Goal: Task Accomplishment & Management: Manage account settings

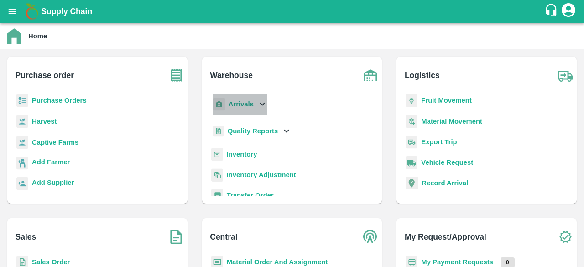
click at [257, 104] on icon at bounding box center [262, 104] width 10 height 10
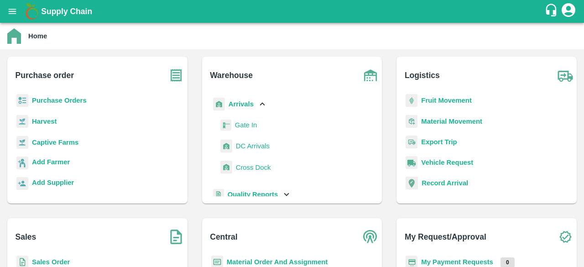
click at [253, 145] on span "DC Arrivals" at bounding box center [253, 146] width 34 height 10
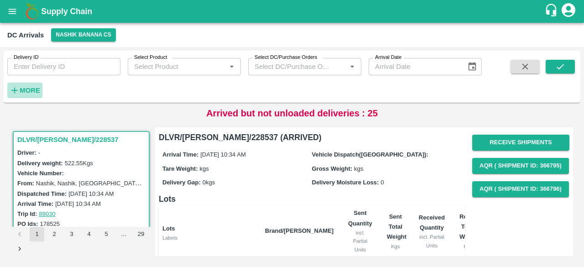
click at [26, 87] on strong "More" at bounding box center [30, 90] width 21 height 7
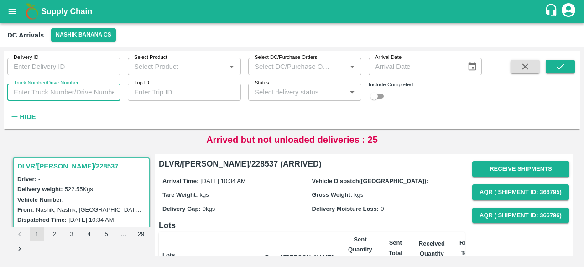
click at [32, 92] on input "Truck Number/Drive Number" at bounding box center [63, 91] width 113 height 17
type input "8057"
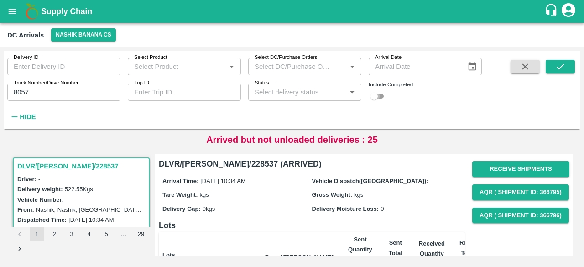
click at [381, 95] on input "checkbox" at bounding box center [374, 96] width 33 height 11
checkbox input "true"
click at [550, 67] on button "submit" at bounding box center [559, 67] width 29 height 14
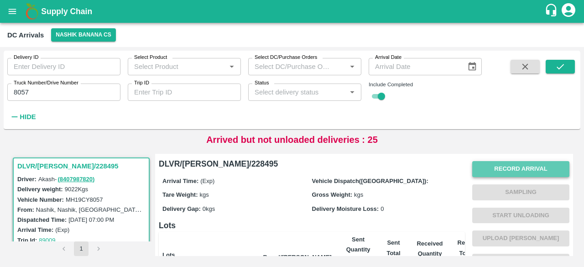
click at [531, 169] on button "Record Arrival" at bounding box center [520, 169] width 97 height 16
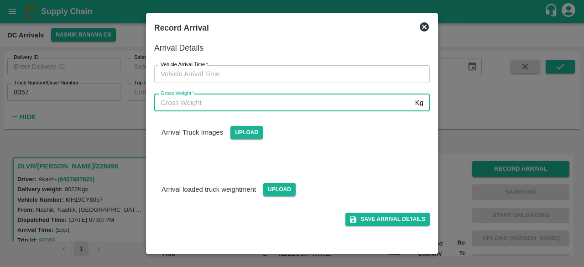
click at [281, 104] on input "Gross Weight   *" at bounding box center [282, 102] width 257 height 17
type input "15680"
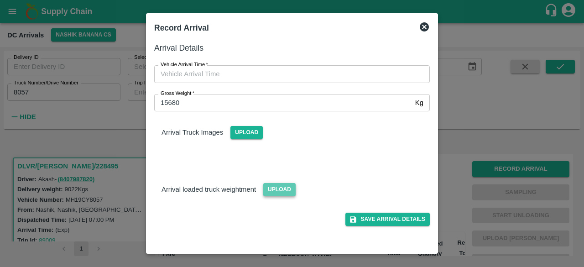
click at [277, 189] on span "Upload" at bounding box center [279, 189] width 32 height 13
click at [0, 0] on input "Upload" at bounding box center [0, 0] width 0 height 0
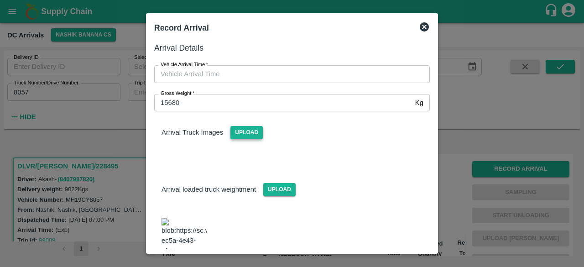
drag, startPoint x: 269, startPoint y: 133, endPoint x: 258, endPoint y: 133, distance: 11.4
click at [258, 133] on div "Arrival Truck Images Upload" at bounding box center [292, 125] width 290 height 28
click at [258, 133] on span "Upload" at bounding box center [246, 132] width 32 height 13
click at [0, 0] on input "Upload" at bounding box center [0, 0] width 0 height 0
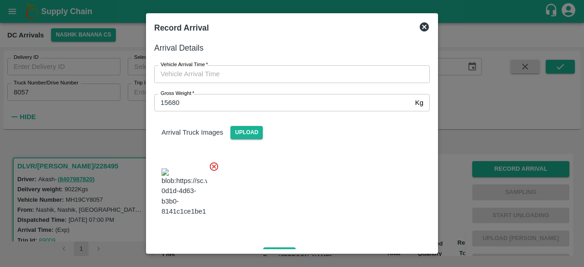
type input "DD/MM/YYYY hh:mm aa"
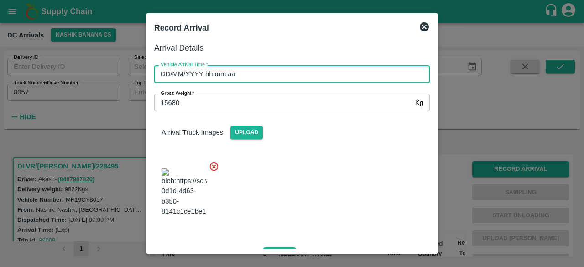
click at [333, 80] on input "DD/MM/YYYY hh:mm aa" at bounding box center [288, 73] width 269 height 17
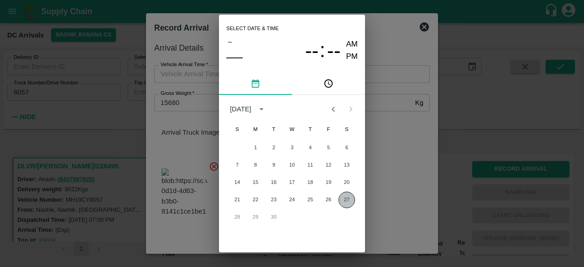
click at [348, 201] on button "27" at bounding box center [346, 200] width 16 height 16
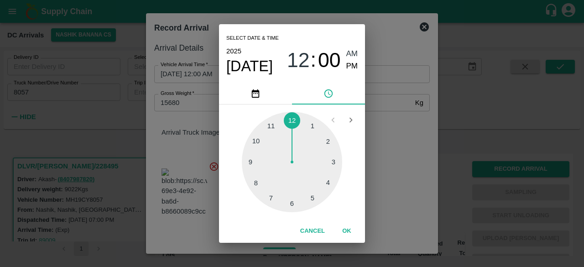
click at [291, 206] on div at bounding box center [292, 162] width 100 height 100
type input "[DATE] 06:00 AM"
click at [406, 164] on div "Select date & time [DATE] 06 : 00 AM PM 05 10 15 20 25 30 35 40 45 50 55 00 Can…" at bounding box center [292, 133] width 584 height 267
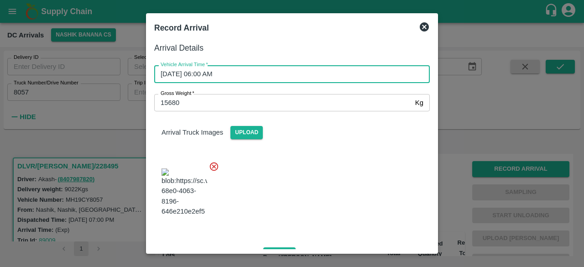
scroll to position [140, 0]
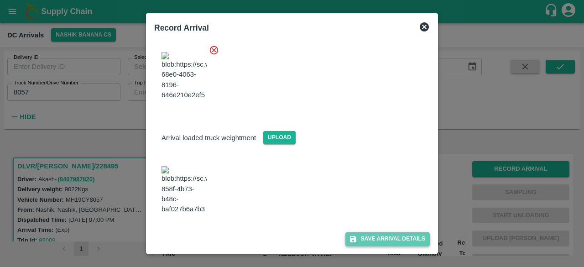
click at [376, 238] on button "Save Arrival Details" at bounding box center [387, 238] width 84 height 13
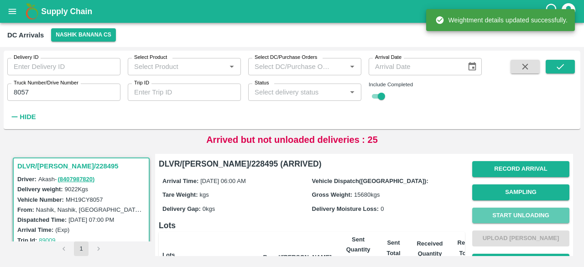
click at [510, 217] on button "Start Unloading" at bounding box center [520, 215] width 97 height 16
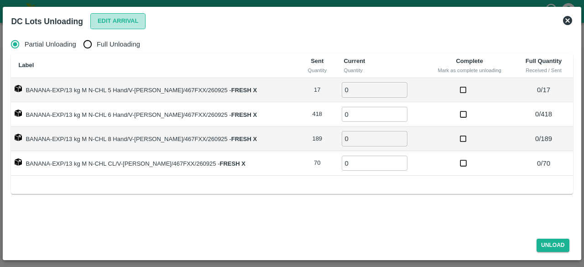
click at [118, 21] on button "Edit Arrival" at bounding box center [118, 21] width 56 height 16
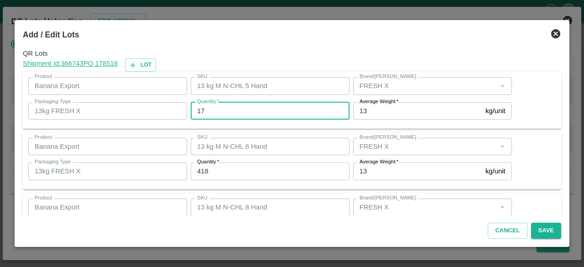
click at [200, 108] on input "17" at bounding box center [270, 110] width 159 height 17
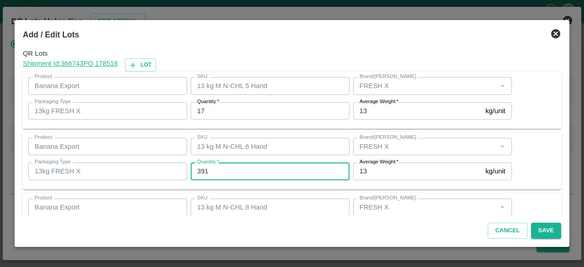
type input "391"
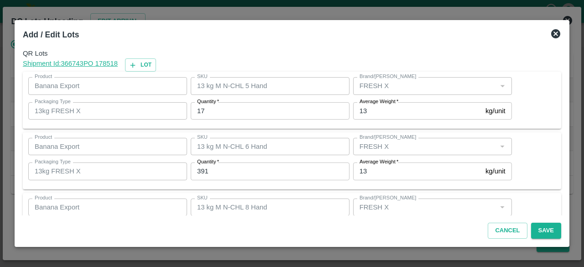
scroll to position [101, 0]
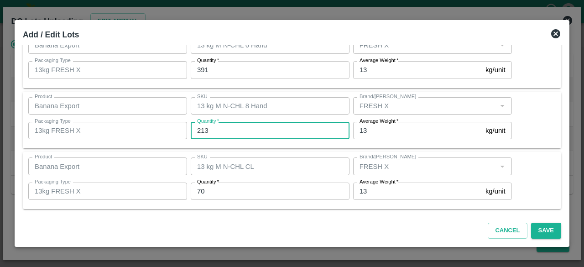
type input "213"
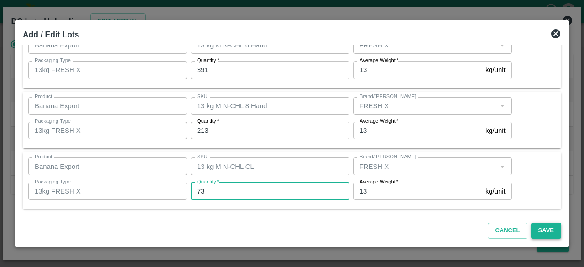
type input "73"
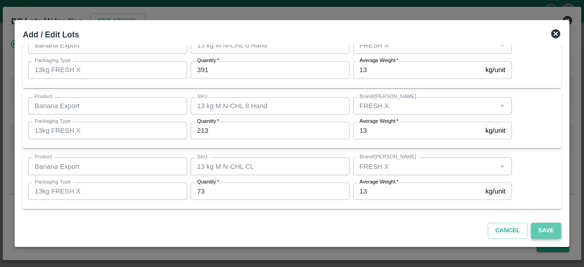
click at [548, 229] on button "Save" at bounding box center [546, 231] width 30 height 16
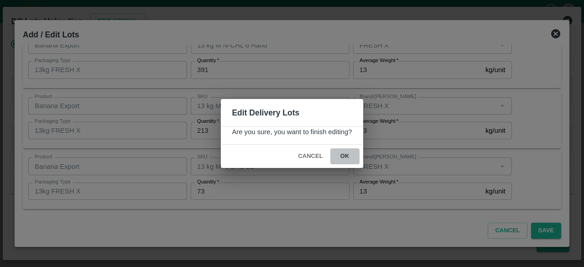
click at [345, 155] on button "ok" at bounding box center [344, 156] width 29 height 16
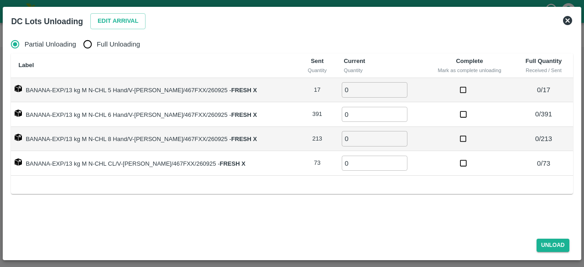
click at [90, 47] on input "Full Unloading" at bounding box center [87, 44] width 18 height 18
radio input "true"
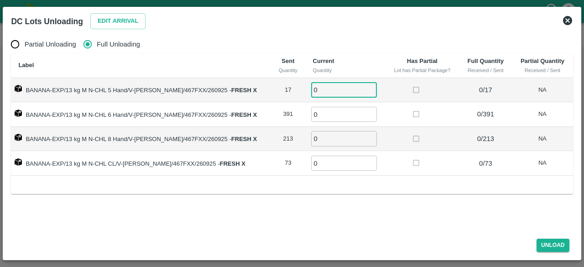
click at [319, 88] on input "0" at bounding box center [344, 89] width 66 height 15
type input "17"
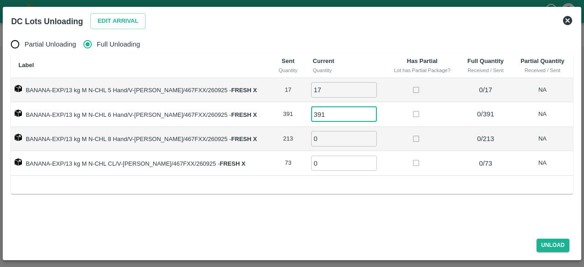
type input "391"
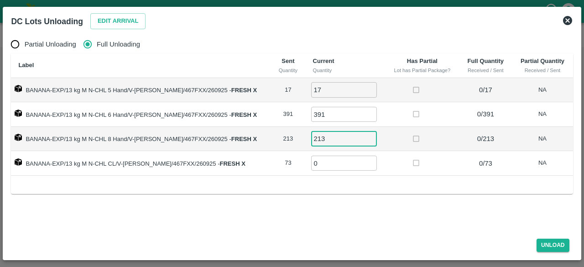
type input "213"
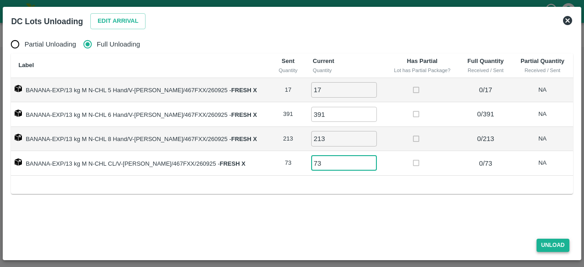
type input "73"
click at [553, 246] on button "Unload" at bounding box center [552, 245] width 33 height 13
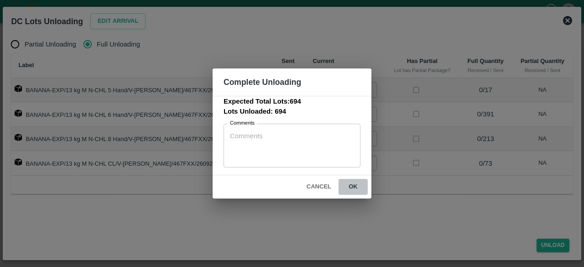
click at [353, 186] on button "ok" at bounding box center [352, 187] width 29 height 16
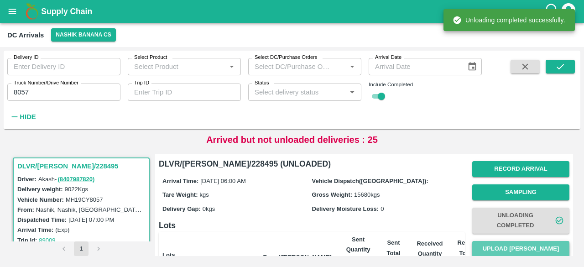
click at [513, 246] on button "Upload [PERSON_NAME]" at bounding box center [520, 249] width 97 height 16
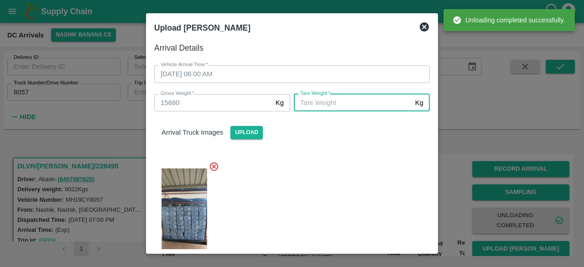
click at [358, 101] on input "[PERSON_NAME]   *" at bounding box center [353, 102] width 118 height 17
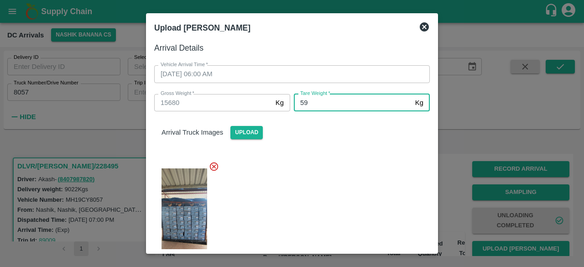
type input "598"
type input "5980"
click at [353, 178] on div at bounding box center [288, 216] width 283 height 125
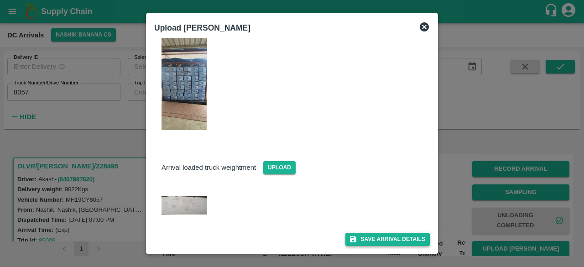
click at [373, 238] on button "Save Arrival Details" at bounding box center [387, 239] width 84 height 13
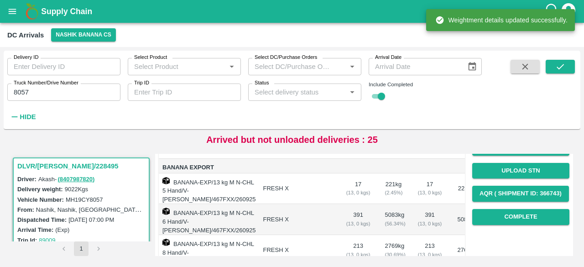
scroll to position [126, 0]
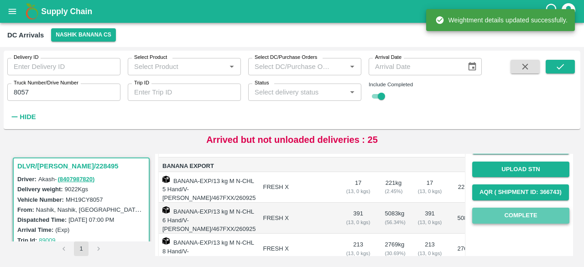
click at [511, 218] on button "Complete" at bounding box center [520, 215] width 97 height 16
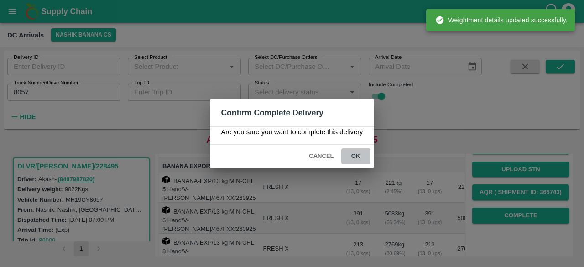
click at [355, 157] on button "ok" at bounding box center [355, 156] width 29 height 16
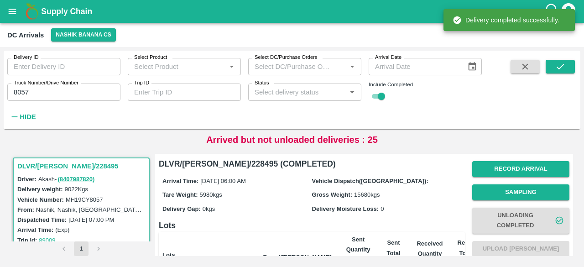
click at [21, 92] on input "8057" at bounding box center [63, 91] width 113 height 17
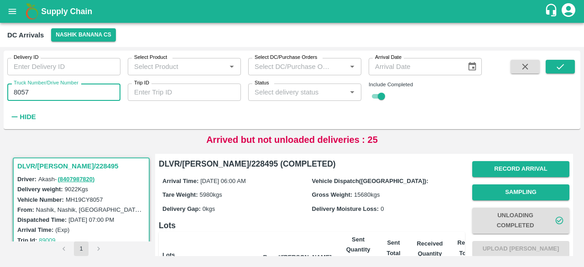
click at [21, 92] on input "8057" at bounding box center [63, 91] width 113 height 17
type input "9839"
click at [564, 71] on icon "submit" at bounding box center [560, 67] width 10 height 10
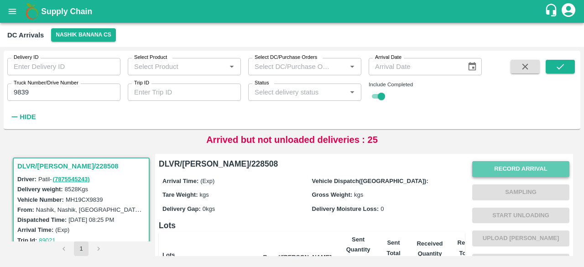
click at [493, 167] on button "Record Arrival" at bounding box center [520, 169] width 97 height 16
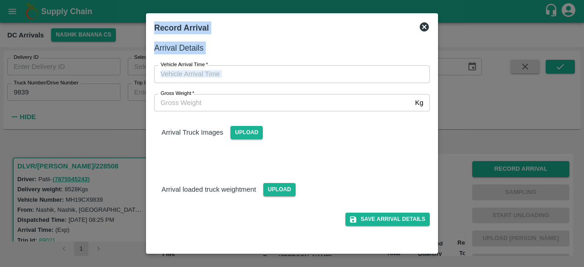
click at [330, 105] on div "Record Arrival Arrival Details Vehicle Arrival Time   * Vehicle Arrival Time Gr…" at bounding box center [292, 133] width 584 height 267
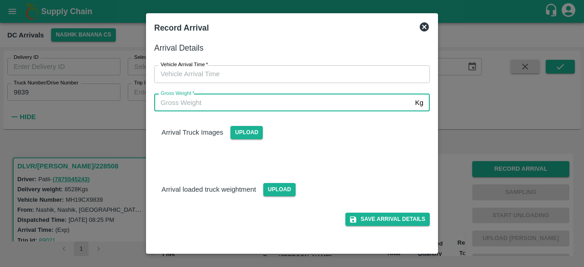
click at [330, 105] on input "Gross Weight   *" at bounding box center [282, 102] width 257 height 17
type input "15135"
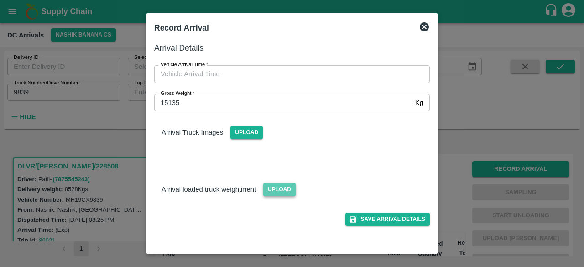
click at [282, 187] on span "Upload" at bounding box center [279, 189] width 32 height 13
click at [0, 0] on input "Upload" at bounding box center [0, 0] width 0 height 0
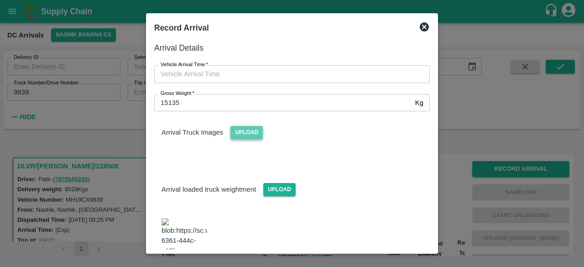
click at [252, 128] on span "Upload" at bounding box center [246, 132] width 32 height 13
click at [0, 0] on input "Upload" at bounding box center [0, 0] width 0 height 0
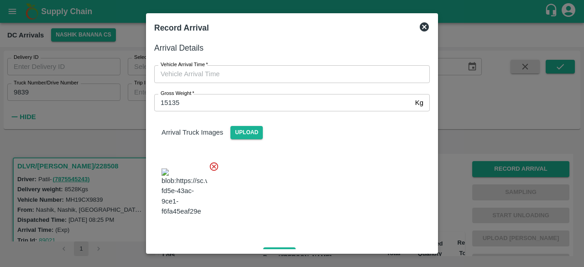
type input "DD/MM/YYYY hh:mm aa"
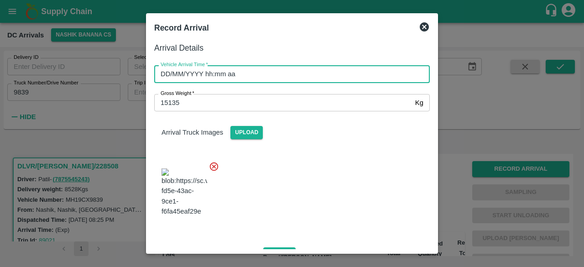
click at [320, 73] on input "DD/MM/YYYY hh:mm aa" at bounding box center [288, 73] width 269 height 17
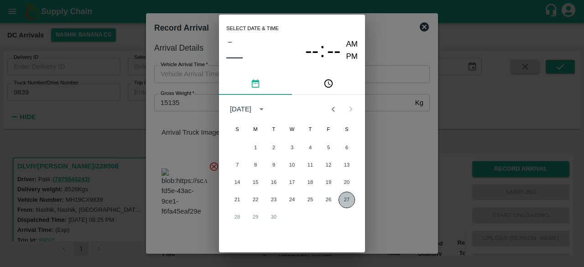
click at [344, 200] on button "27" at bounding box center [346, 200] width 16 height 16
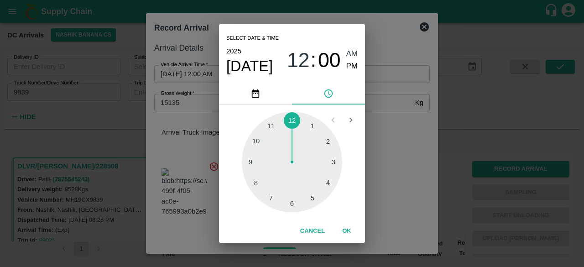
click at [293, 207] on div at bounding box center [292, 162] width 100 height 100
type input "[DATE] 06:30 AM"
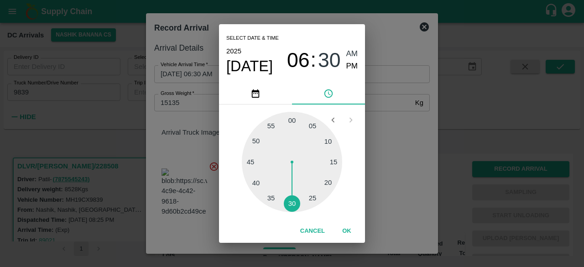
click at [371, 167] on div "Select date & time [DATE] 06 : 30 AM PM 05 10 15 20 25 30 35 40 45 50 55 00 Can…" at bounding box center [292, 133] width 584 height 267
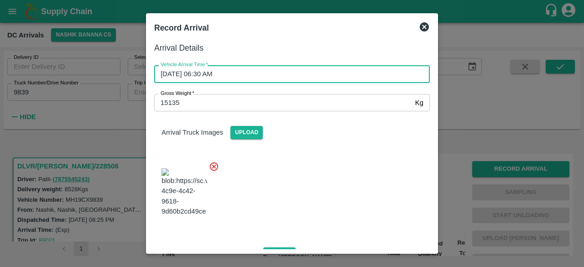
scroll to position [108, 0]
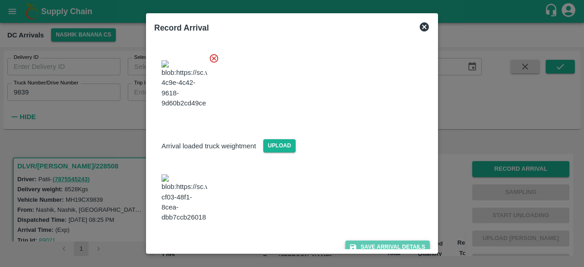
click at [374, 244] on button "Save Arrival Details" at bounding box center [387, 246] width 84 height 13
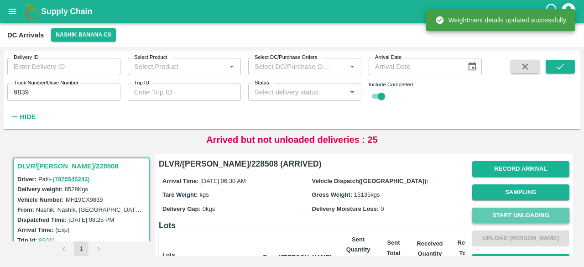
click at [520, 215] on button "Start Unloading" at bounding box center [520, 215] width 97 height 16
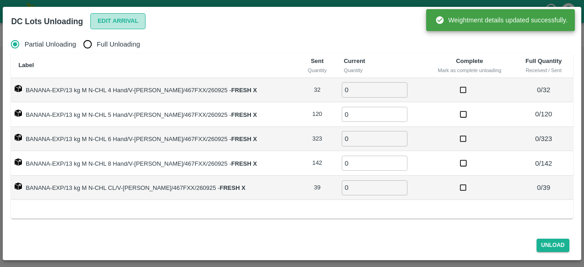
click at [104, 18] on button "Edit Arrival" at bounding box center [118, 21] width 56 height 16
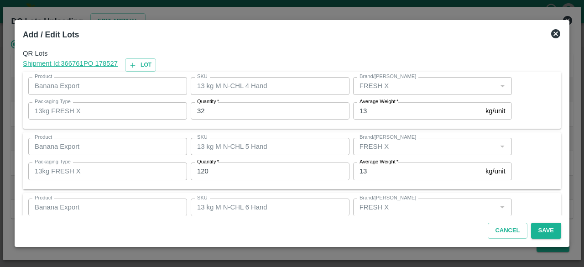
click at [200, 113] on input "32" at bounding box center [270, 110] width 159 height 17
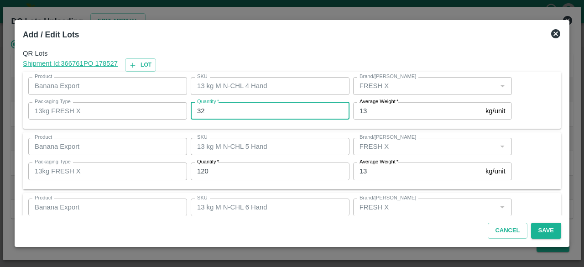
drag, startPoint x: 200, startPoint y: 113, endPoint x: 375, endPoint y: 268, distance: 234.2
click at [375, 266] on html "Supply Chain DC Arrivals Nashik Banana CS Delivery ID Delivery ID Select Produc…" at bounding box center [292, 133] width 584 height 267
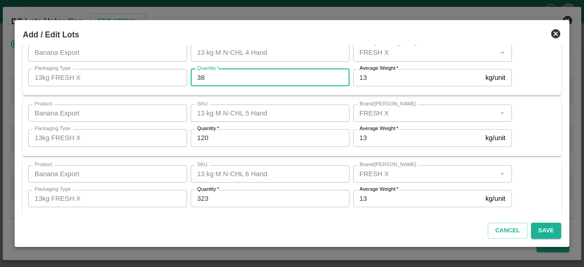
type input "38"
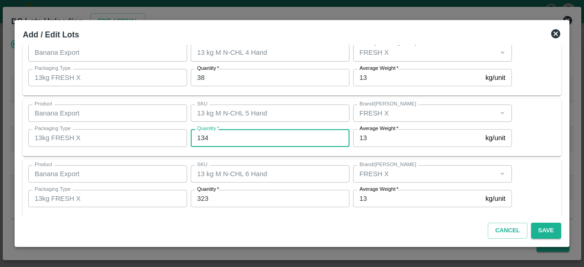
type input "134"
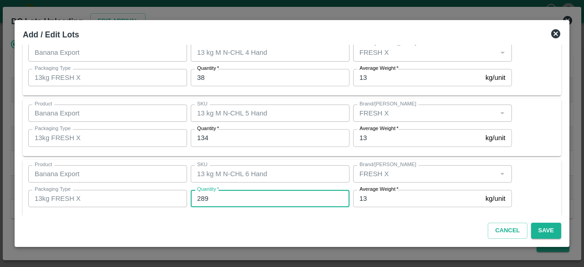
type input "289"
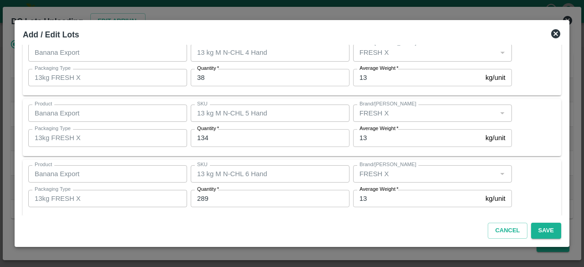
scroll to position [162, 0]
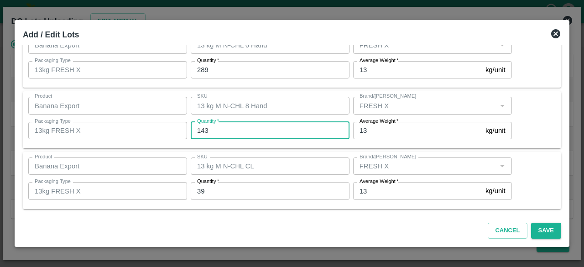
type input "143"
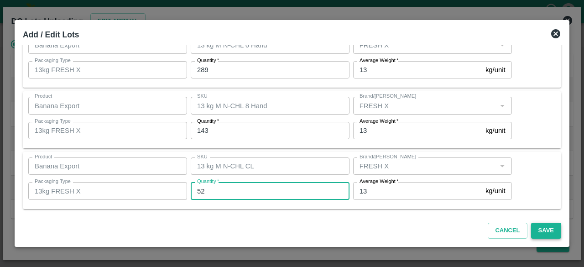
type input "52"
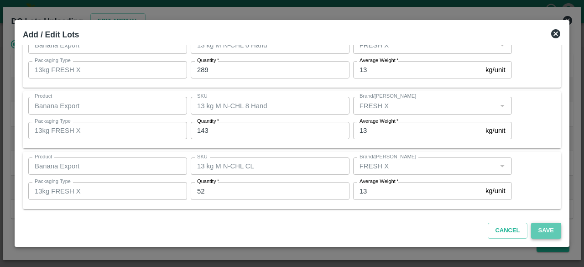
click at [549, 232] on button "Save" at bounding box center [546, 231] width 30 height 16
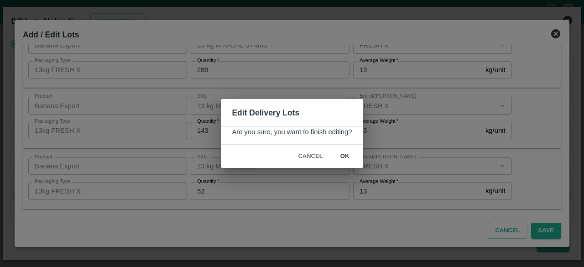
click at [345, 154] on button "ok" at bounding box center [344, 156] width 29 height 16
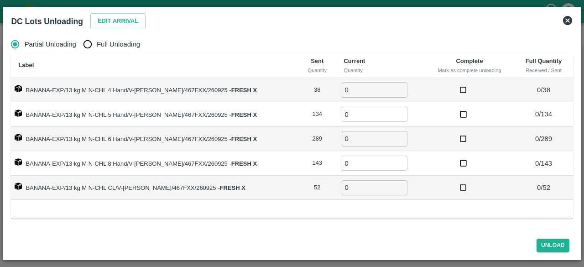
click at [87, 46] on input "Full Unloading" at bounding box center [87, 44] width 18 height 18
radio input "true"
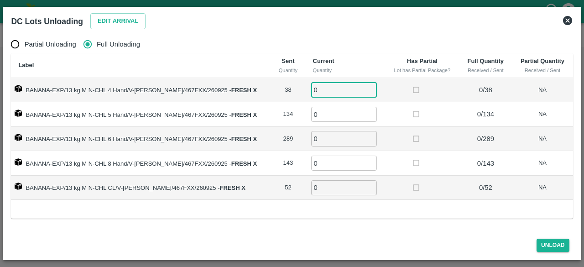
click at [315, 90] on input "0" at bounding box center [344, 89] width 66 height 15
type input "38"
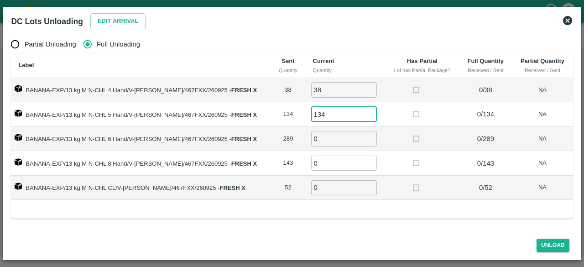
type input "134"
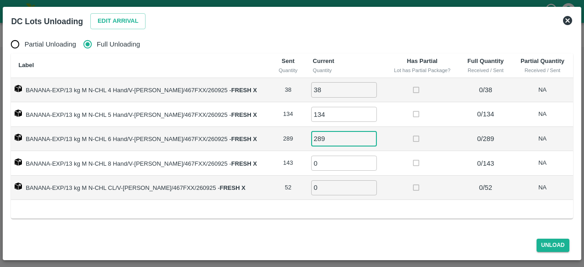
type input "289"
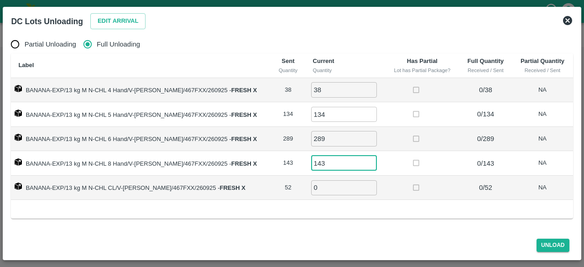
type input "143"
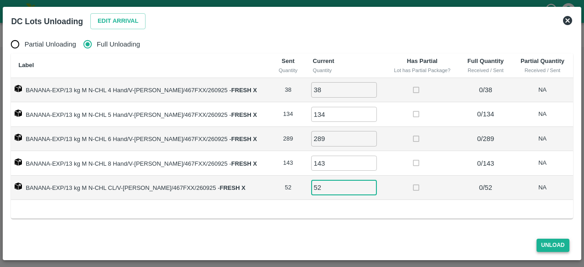
type input "52"
click at [549, 245] on button "Unload" at bounding box center [552, 245] width 33 height 13
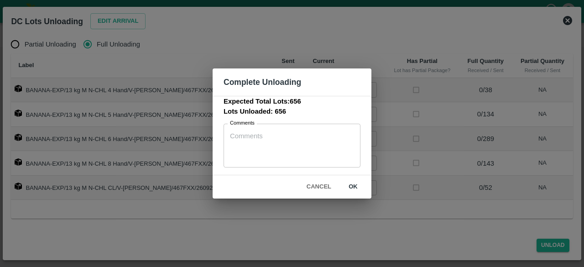
click at [353, 187] on button "ok" at bounding box center [352, 187] width 29 height 16
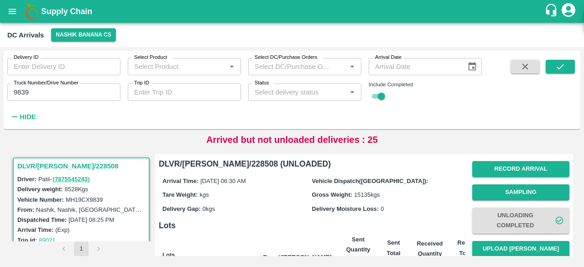
scroll to position [69, 0]
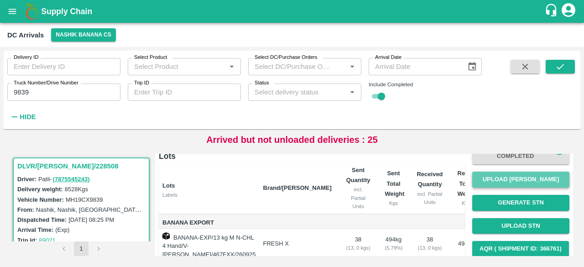
click at [514, 181] on button "Upload [PERSON_NAME]" at bounding box center [520, 179] width 97 height 16
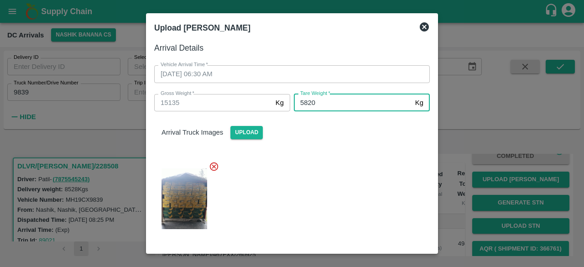
type input "5820"
click at [352, 175] on div at bounding box center [288, 196] width 283 height 84
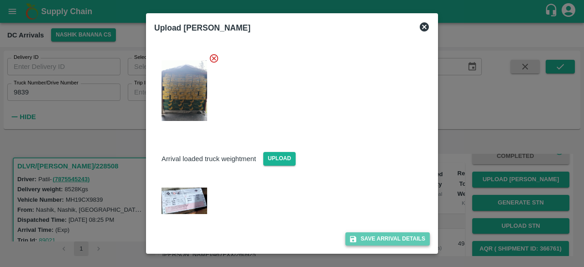
click at [378, 239] on button "Save Arrival Details" at bounding box center [387, 238] width 84 height 13
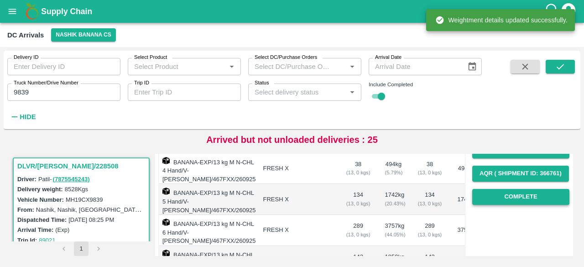
scroll to position [145, 0]
click at [521, 193] on button "Complete" at bounding box center [520, 196] width 97 height 16
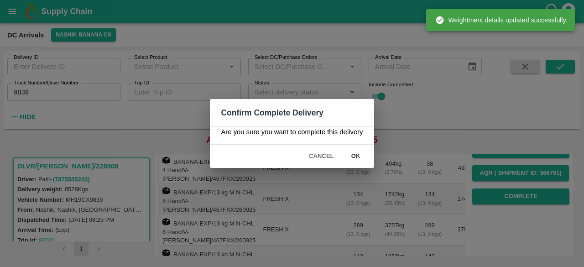
click at [358, 153] on button "ok" at bounding box center [355, 156] width 29 height 16
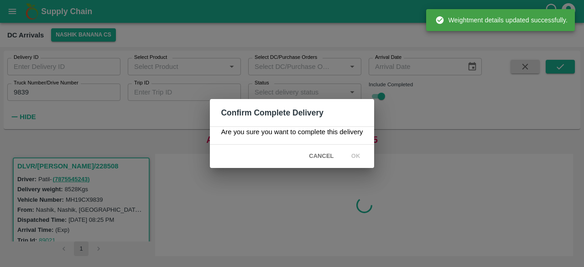
scroll to position [0, 0]
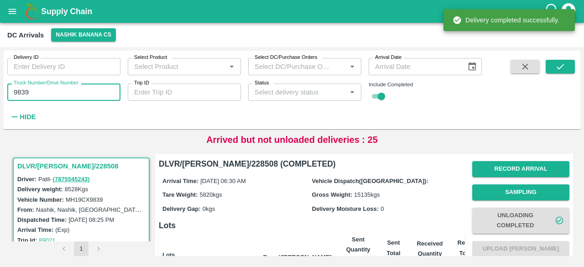
click at [21, 89] on input "9839" at bounding box center [63, 91] width 113 height 17
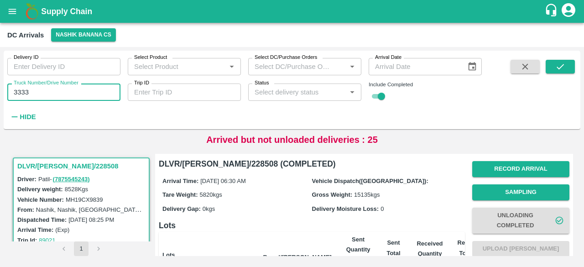
type input "3333"
click at [558, 73] on span at bounding box center [559, 92] width 29 height 64
click at [558, 73] on button "submit" at bounding box center [559, 67] width 29 height 14
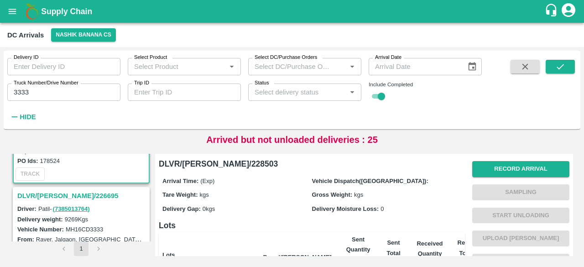
click at [68, 197] on h3 "DLVR/[PERSON_NAME]/226695" at bounding box center [82, 196] width 130 height 12
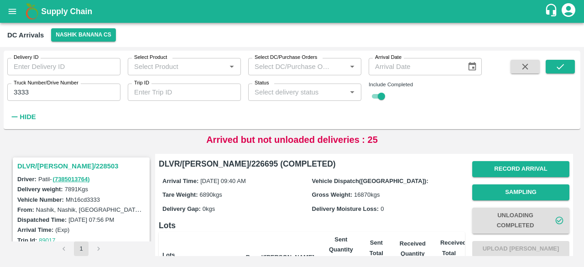
click at [62, 166] on h3 "DLVR/[PERSON_NAME]/228503" at bounding box center [82, 166] width 130 height 12
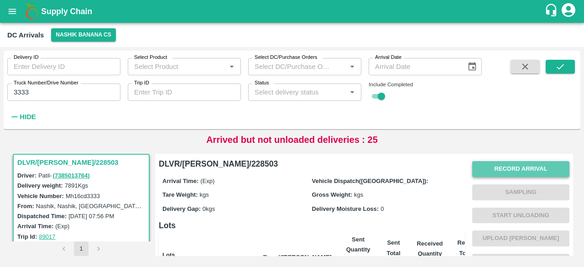
click at [508, 168] on button "Record Arrival" at bounding box center [520, 169] width 97 height 16
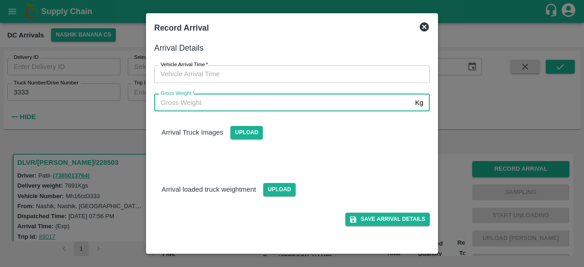
click at [243, 106] on input "Gross Weight   *" at bounding box center [282, 102] width 257 height 17
type input "15580"
type input "DD/MM/YYYY hh:mm aa"
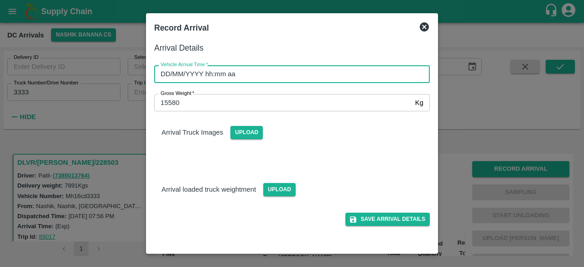
click at [297, 73] on input "DD/MM/YYYY hh:mm aa" at bounding box center [288, 73] width 269 height 17
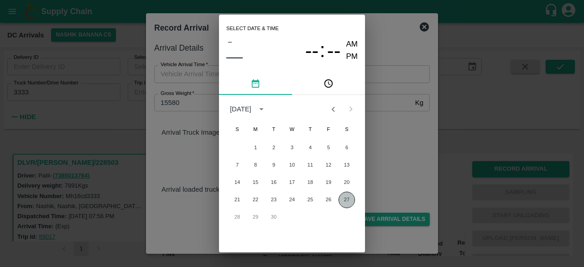
click at [344, 197] on button "27" at bounding box center [346, 200] width 16 height 16
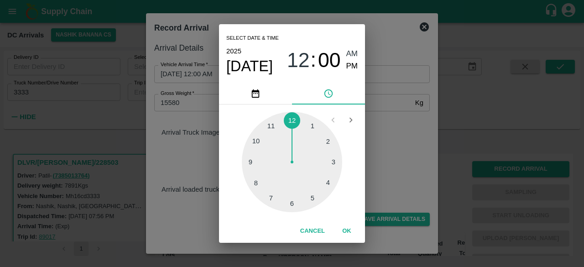
click at [311, 199] on div at bounding box center [292, 162] width 100 height 100
click at [289, 204] on div at bounding box center [292, 162] width 100 height 100
type input "[DATE] 05:31 AM"
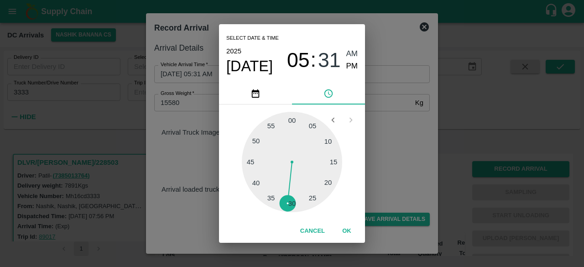
click at [405, 149] on div "Select date & time [DATE] 05 : 31 AM PM 05 10 15 20 25 30 35 40 45 50 55 00 Can…" at bounding box center [292, 133] width 584 height 267
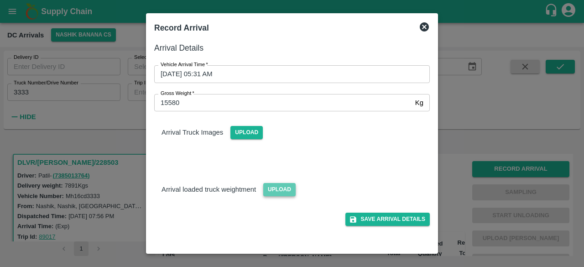
click at [282, 187] on span "Upload" at bounding box center [279, 189] width 32 height 13
click at [0, 0] on input "Upload" at bounding box center [0, 0] width 0 height 0
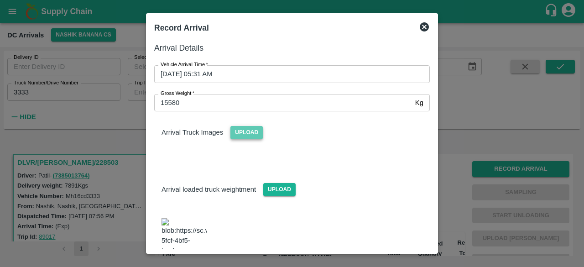
click at [241, 126] on span "Upload" at bounding box center [246, 132] width 32 height 13
click at [0, 0] on input "Upload" at bounding box center [0, 0] width 0 height 0
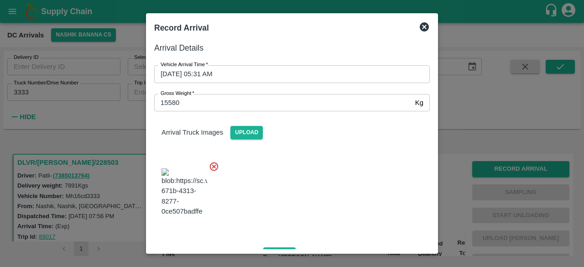
scroll to position [140, 0]
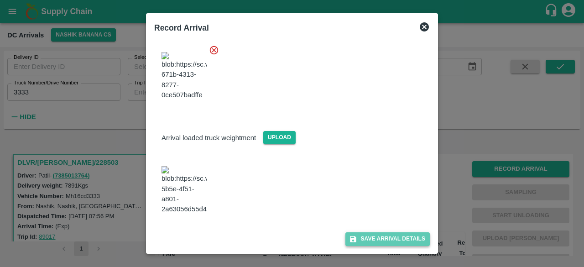
click at [384, 238] on button "Save Arrival Details" at bounding box center [387, 238] width 84 height 13
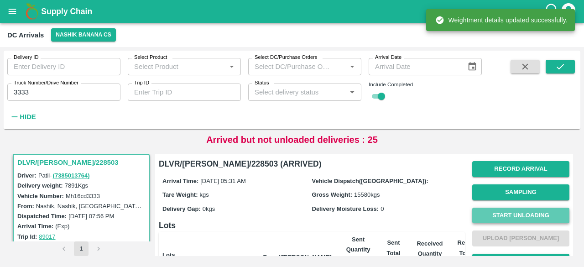
click at [512, 216] on button "Start Unloading" at bounding box center [520, 215] width 97 height 16
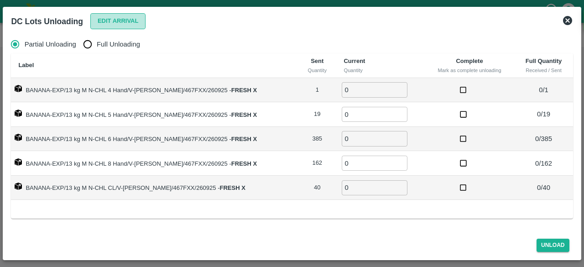
click at [117, 22] on button "Edit Arrival" at bounding box center [118, 21] width 56 height 16
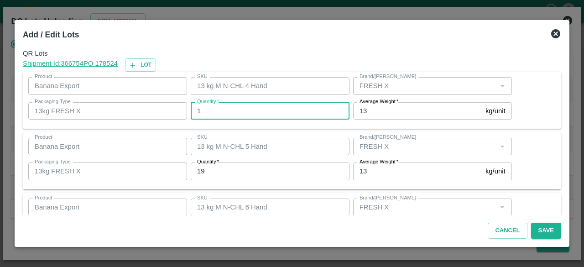
click at [216, 109] on input "1" at bounding box center [270, 110] width 159 height 17
type input "2"
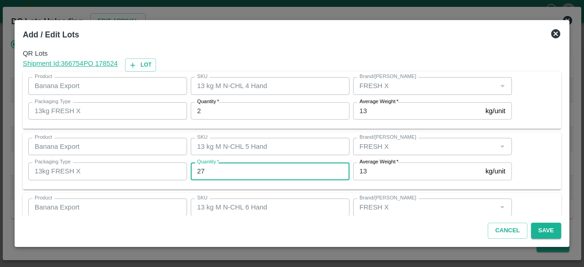
type input "27"
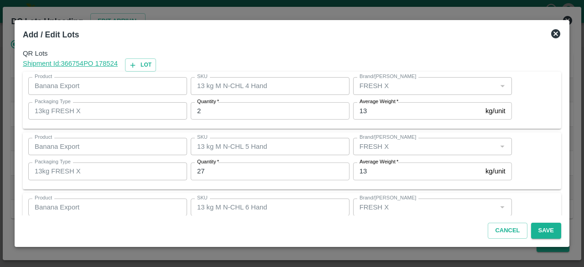
scroll to position [101, 0]
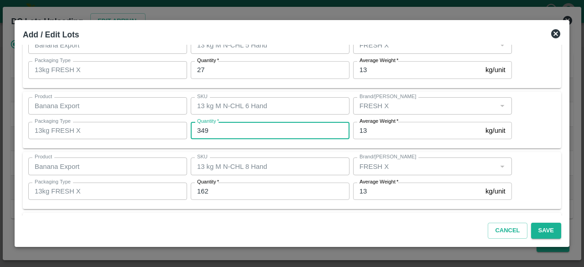
type input "349"
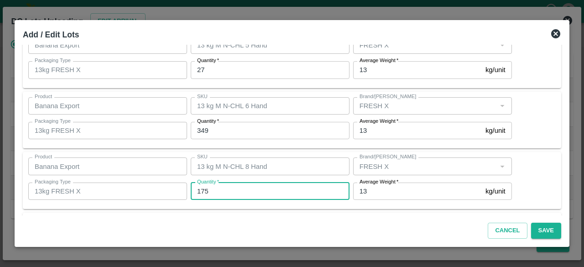
type input "175"
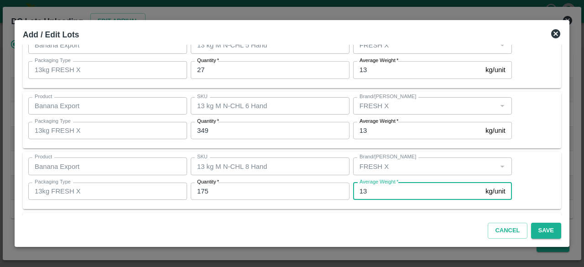
scroll to position [162, 0]
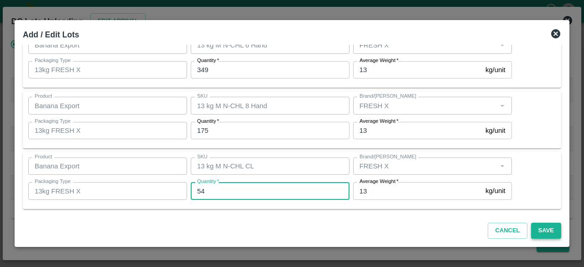
type input "54"
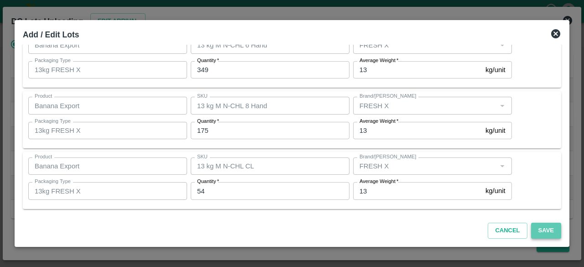
click at [544, 229] on button "Save" at bounding box center [546, 231] width 30 height 16
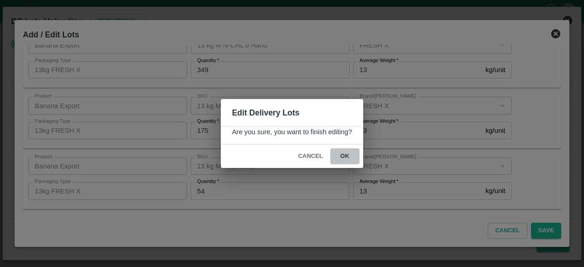
click at [345, 157] on button "ok" at bounding box center [344, 156] width 29 height 16
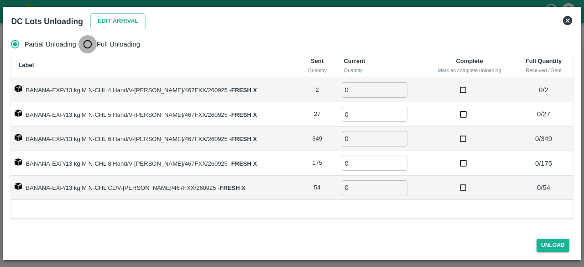
click at [86, 46] on input "Full Unloading" at bounding box center [87, 44] width 18 height 18
radio input "true"
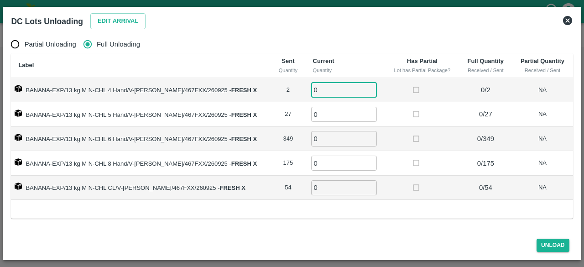
click at [312, 92] on input "0" at bounding box center [344, 89] width 66 height 15
type input "2"
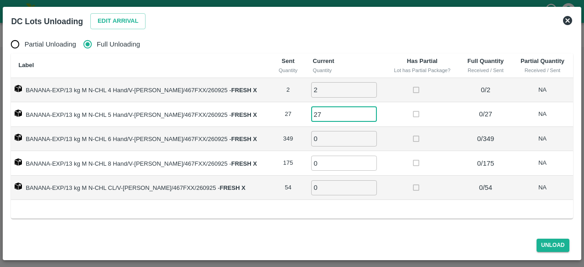
type input "27"
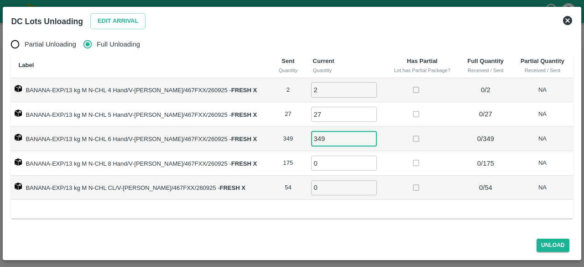
type input "349"
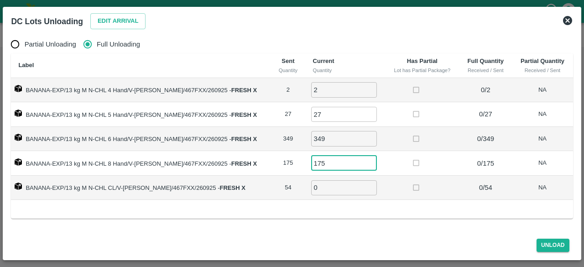
type input "175"
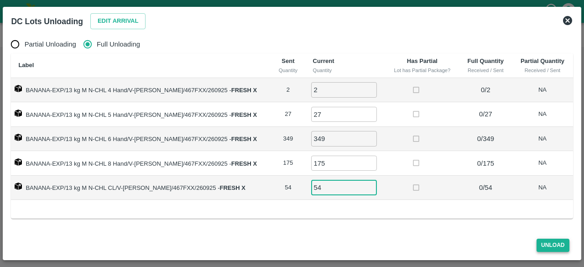
type input "54"
click at [554, 242] on button "Unload" at bounding box center [552, 245] width 33 height 13
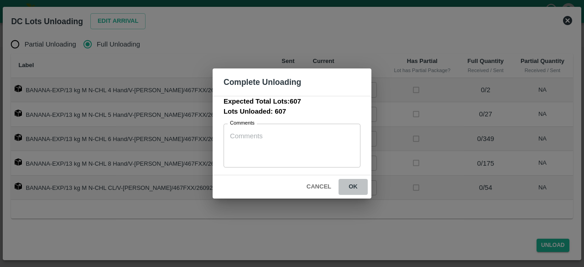
click at [353, 188] on button "ok" at bounding box center [352, 187] width 29 height 16
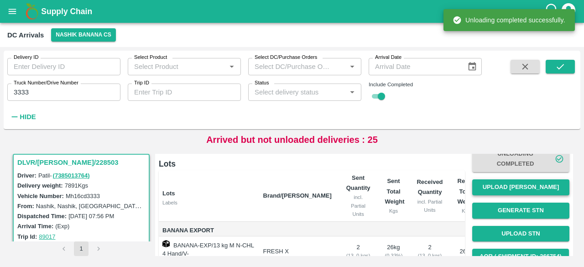
scroll to position [61, 0]
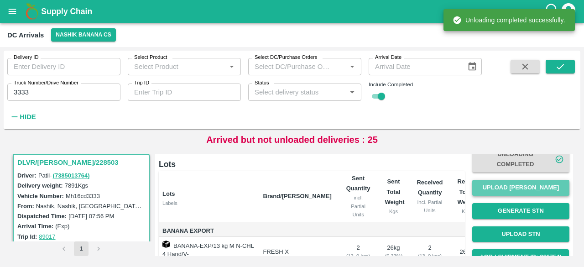
click at [514, 190] on button "Upload [PERSON_NAME]" at bounding box center [520, 188] width 97 height 16
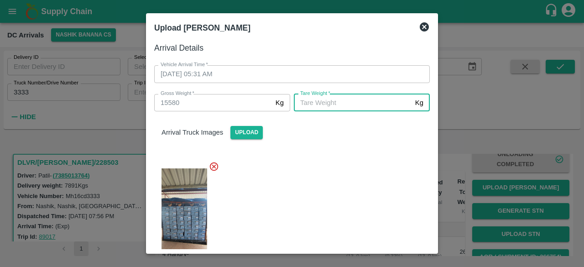
click at [367, 100] on input "[PERSON_NAME]   *" at bounding box center [353, 102] width 118 height 17
type input "6910"
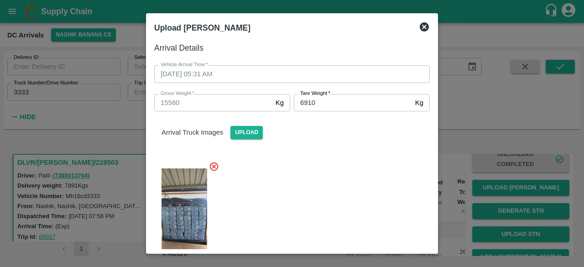
click at [354, 185] on div at bounding box center [288, 216] width 283 height 125
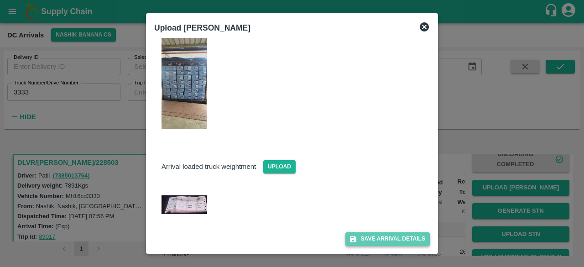
click at [386, 233] on button "Save Arrival Details" at bounding box center [387, 238] width 84 height 13
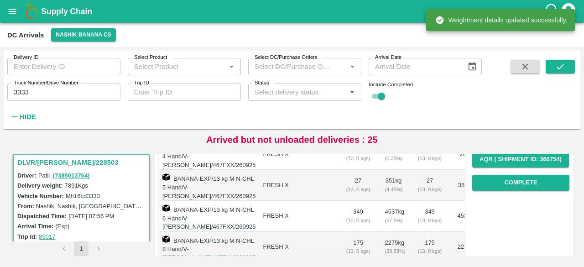
scroll to position [163, 0]
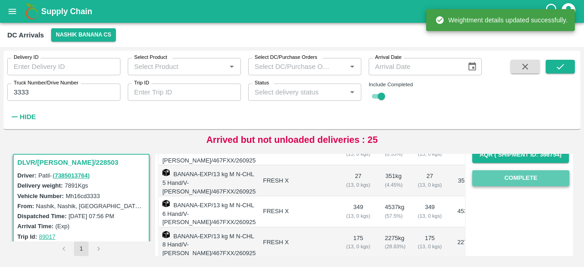
click at [515, 180] on button "Complete" at bounding box center [520, 178] width 97 height 16
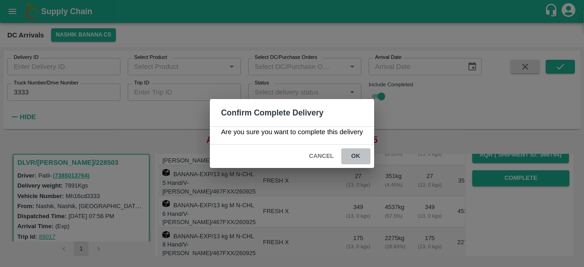
click at [357, 156] on button "ok" at bounding box center [355, 156] width 29 height 16
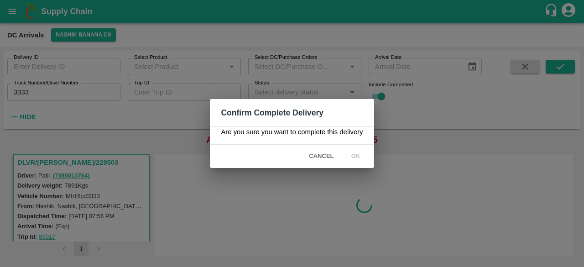
scroll to position [0, 0]
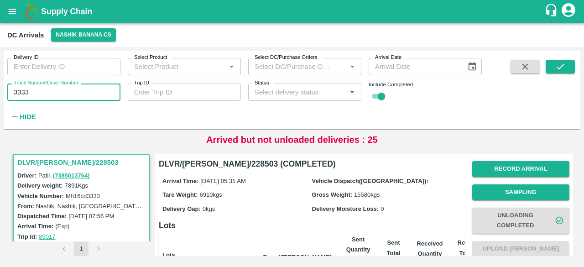
click at [24, 91] on input "3333" at bounding box center [63, 91] width 113 height 17
type input "6260"
click at [562, 65] on icon "submit" at bounding box center [560, 67] width 10 height 10
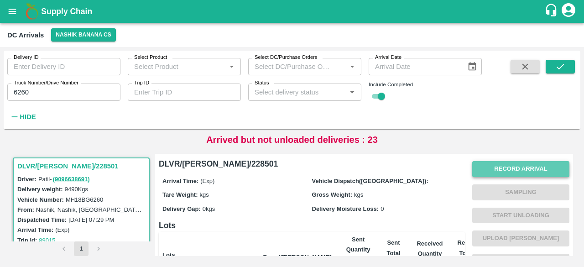
click at [516, 169] on button "Record Arrival" at bounding box center [520, 169] width 97 height 16
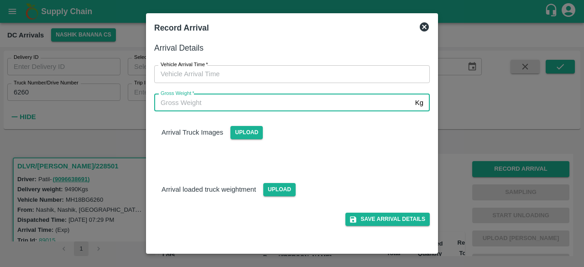
click at [314, 103] on input "Gross Weight   *" at bounding box center [282, 102] width 257 height 17
type input "16555"
type input "DD/MM/YYYY hh:mm aa"
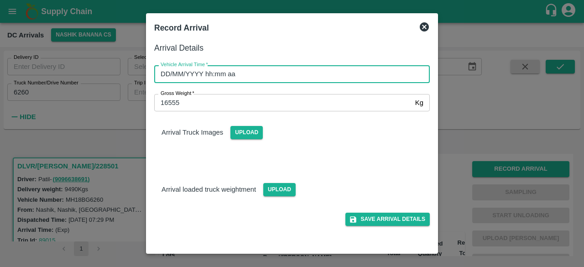
click at [321, 75] on input "DD/MM/YYYY hh:mm aa" at bounding box center [288, 73] width 269 height 17
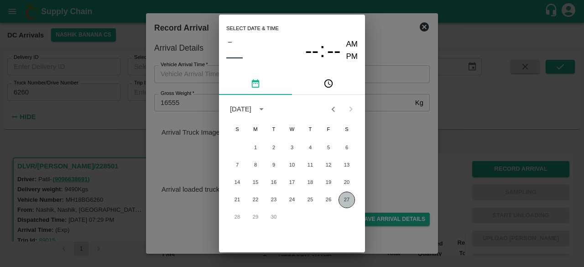
click at [346, 198] on button "27" at bounding box center [346, 200] width 16 height 16
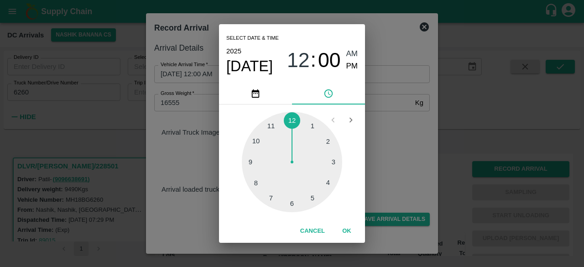
click at [271, 197] on div at bounding box center [292, 162] width 100 height 100
type input "[DATE] 07:00 AM"
click at [396, 142] on div "Select date & time [DATE] 07 : 00 AM PM 05 10 15 20 25 30 35 40 45 50 55 00 Can…" at bounding box center [292, 133] width 584 height 267
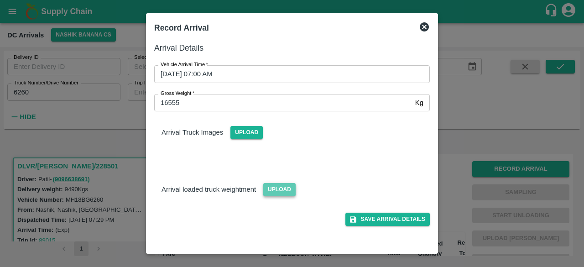
click at [272, 191] on span "Upload" at bounding box center [279, 189] width 32 height 13
click at [0, 0] on input "Upload" at bounding box center [0, 0] width 0 height 0
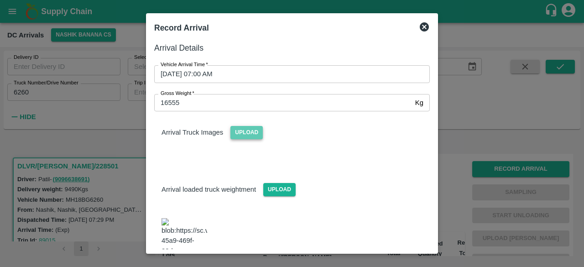
click at [245, 132] on span "Upload" at bounding box center [246, 132] width 32 height 13
click at [0, 0] on input "Upload" at bounding box center [0, 0] width 0 height 0
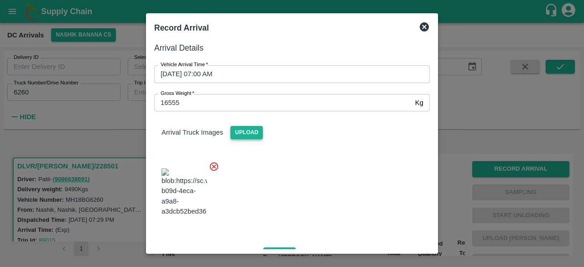
click at [127, 43] on div at bounding box center [292, 133] width 584 height 267
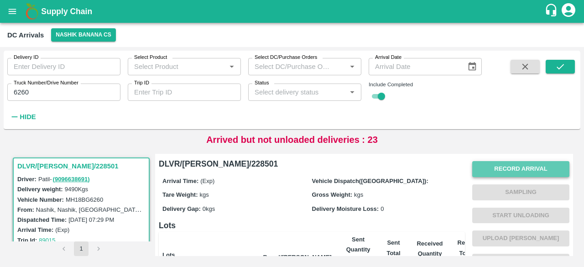
click at [507, 175] on button "Record Arrival" at bounding box center [520, 169] width 97 height 16
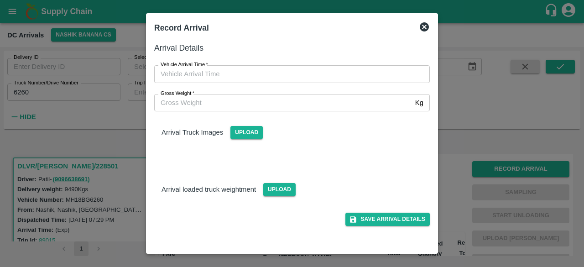
click at [289, 83] on div "Gross Weight   * Kg Gross Weight" at bounding box center [286, 97] width 286 height 28
type input "DD/MM/YYYY hh:mm aa"
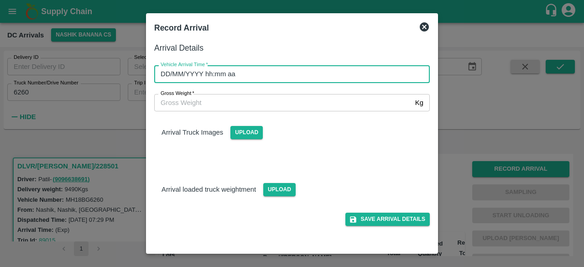
click at [285, 75] on input "DD/MM/YYYY hh:mm aa" at bounding box center [288, 73] width 269 height 17
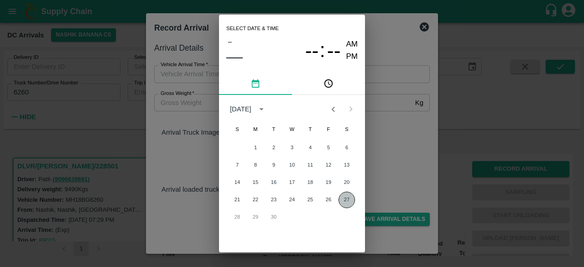
click at [346, 202] on button "27" at bounding box center [346, 200] width 16 height 16
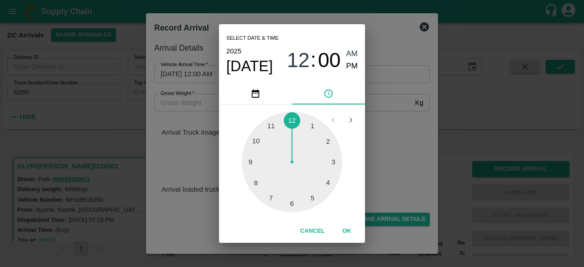
click at [275, 198] on div at bounding box center [292, 162] width 100 height 100
type input "[DATE] 07:00 AM"
click at [365, 152] on div "Select date & time [DATE] 07 : 00 AM PM 05 10 15 20 25 30 35 40 45 50 55 00 Can…" at bounding box center [292, 133] width 584 height 267
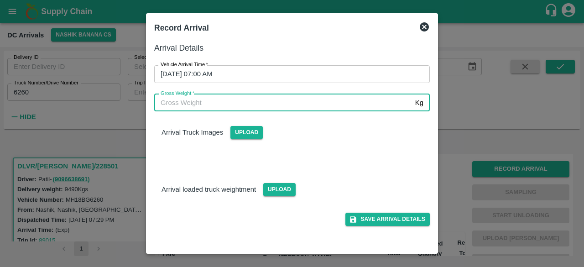
click at [221, 106] on input "Gross Weight   *" at bounding box center [282, 102] width 257 height 17
type input "16555"
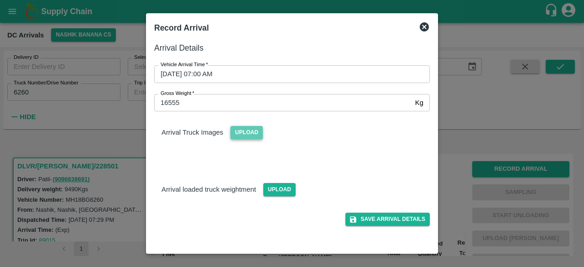
click at [244, 135] on span "Upload" at bounding box center [246, 132] width 32 height 13
click at [0, 0] on input "Upload" at bounding box center [0, 0] width 0 height 0
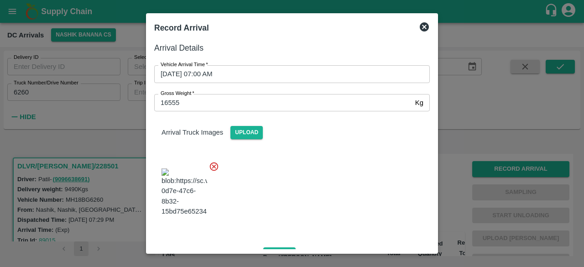
scroll to position [57, 0]
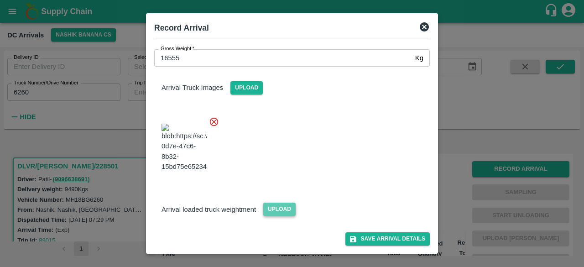
click at [276, 213] on span "Upload" at bounding box center [279, 208] width 32 height 13
click at [0, 0] on input "Upload" at bounding box center [0, 0] width 0 height 0
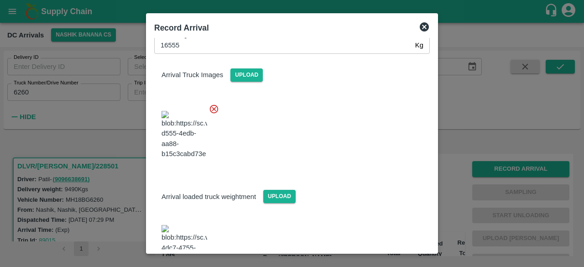
scroll to position [104, 0]
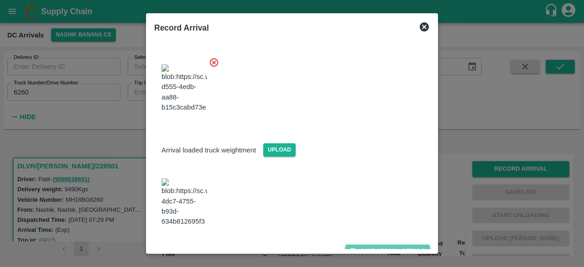
click at [383, 244] on button "Save Arrival Details" at bounding box center [387, 250] width 84 height 13
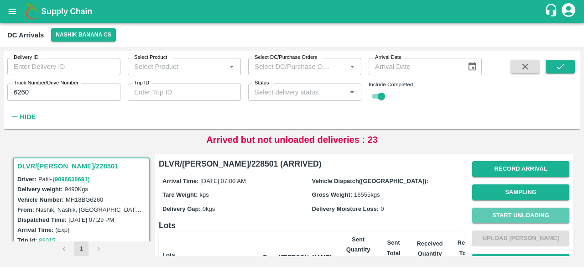
click at [516, 216] on button "Start Unloading" at bounding box center [520, 215] width 97 height 16
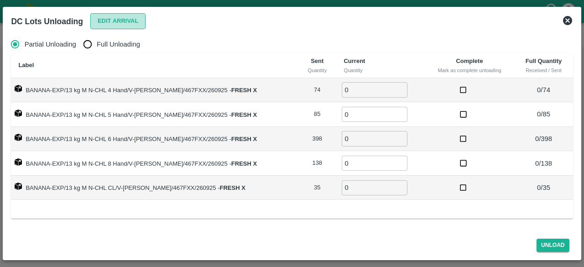
click at [108, 21] on button "Edit Arrival" at bounding box center [118, 21] width 56 height 16
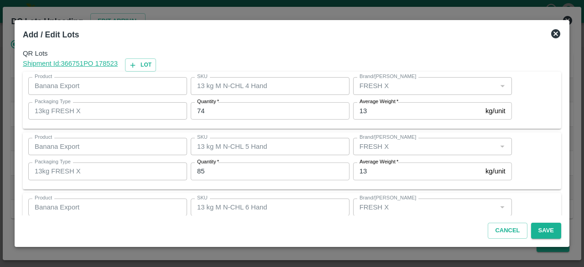
click at [198, 106] on input "74" at bounding box center [270, 110] width 159 height 17
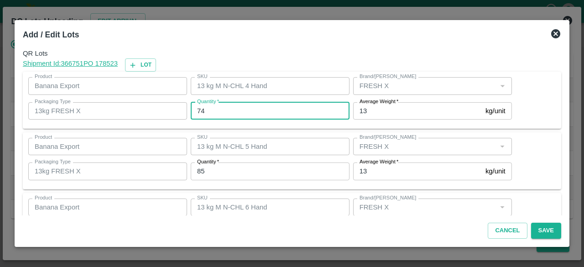
drag, startPoint x: 198, startPoint y: 106, endPoint x: 363, endPoint y: 237, distance: 210.0
click at [363, 237] on div "Add / Edit Lots QR Lots Shipment Id: 366751 PO 178523 Lot Product Banana Export…" at bounding box center [292, 133] width 555 height 227
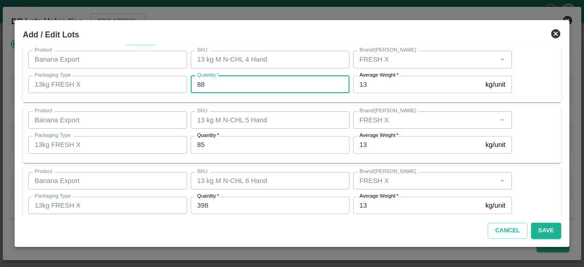
type input "88"
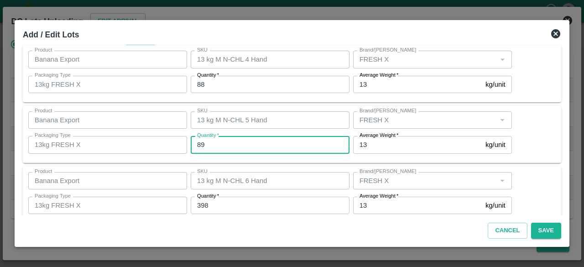
type input "89"
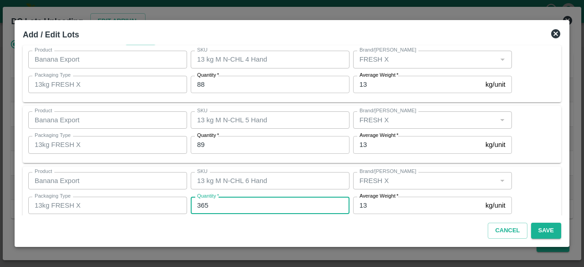
type input "365"
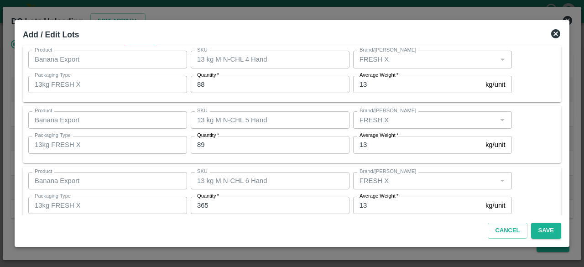
scroll to position [162, 0]
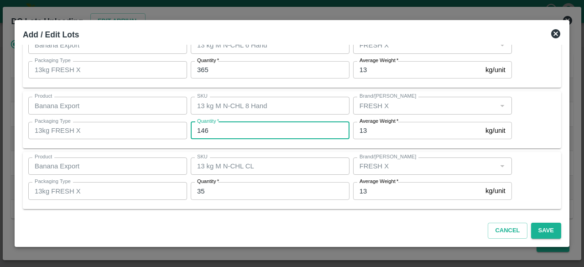
type input "146"
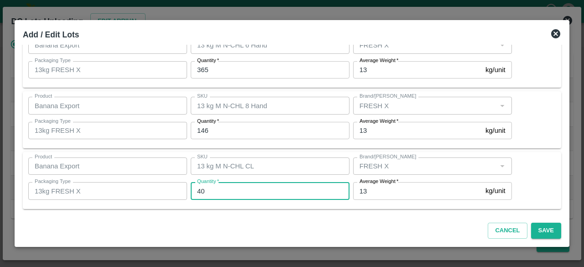
type input "40"
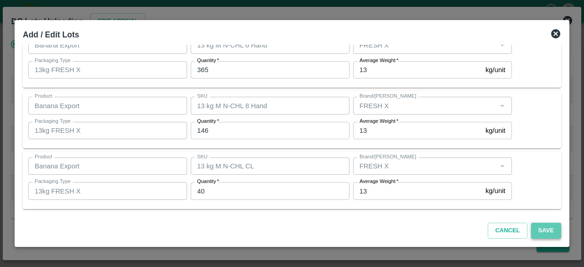
click at [538, 229] on button "Save" at bounding box center [546, 231] width 30 height 16
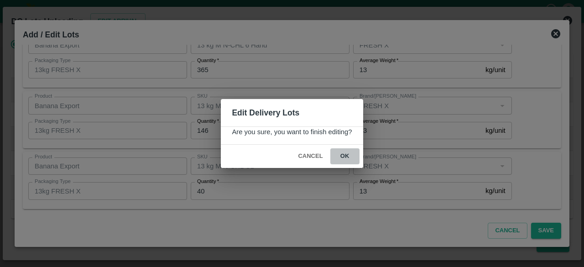
click at [346, 155] on button "ok" at bounding box center [344, 156] width 29 height 16
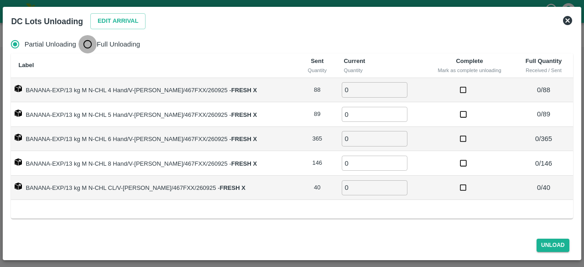
click at [84, 46] on input "Full Unloading" at bounding box center [87, 44] width 18 height 18
radio input "true"
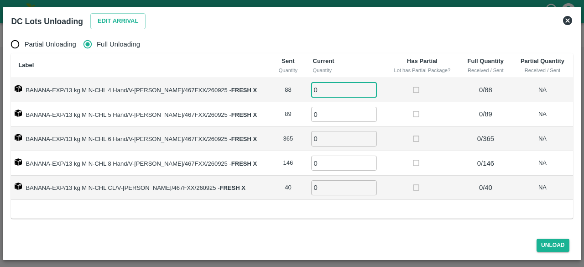
click at [316, 89] on input "0" at bounding box center [344, 89] width 66 height 15
type input "88"
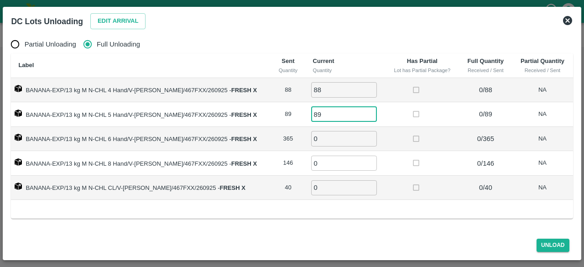
type input "89"
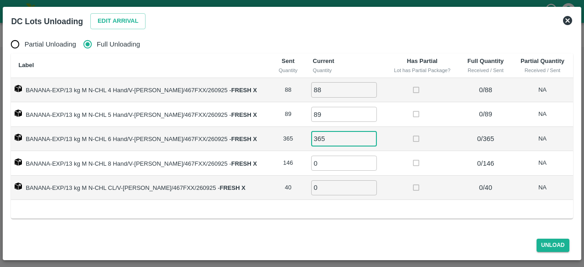
type input "365"
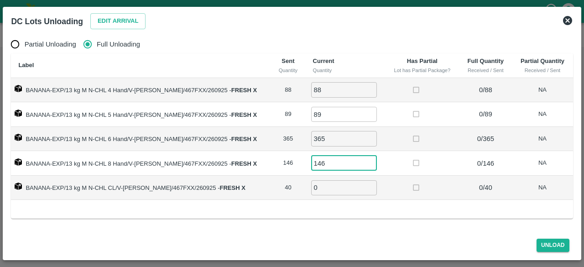
type input "146"
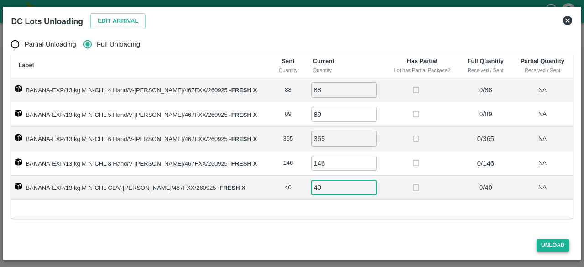
type input "40"
click at [552, 250] on button "Unload" at bounding box center [552, 245] width 33 height 13
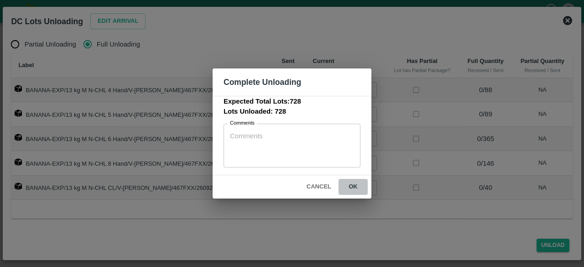
click at [354, 185] on button "ok" at bounding box center [352, 187] width 29 height 16
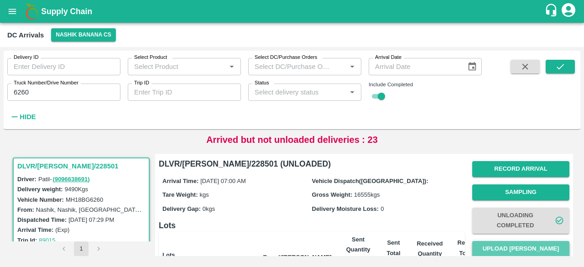
click at [525, 249] on button "Upload [PERSON_NAME]" at bounding box center [520, 249] width 97 height 16
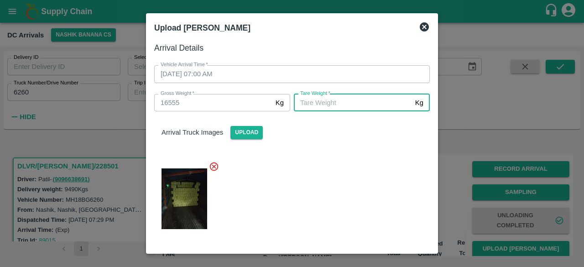
click at [341, 104] on input "[PERSON_NAME]   *" at bounding box center [353, 102] width 118 height 17
type input "6245"
click at [351, 192] on div at bounding box center [288, 196] width 283 height 84
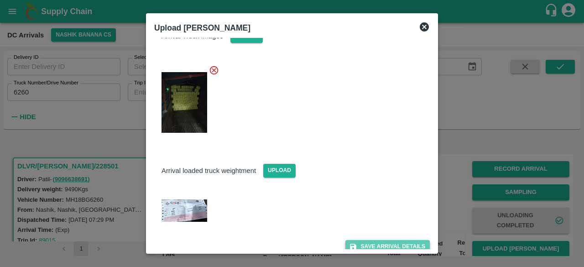
click at [376, 240] on button "Save Arrival Details" at bounding box center [387, 246] width 84 height 13
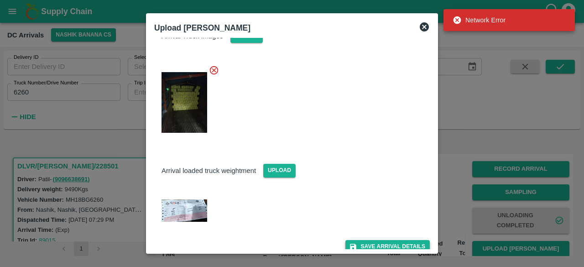
click at [377, 240] on button "Save Arrival Details" at bounding box center [387, 246] width 84 height 13
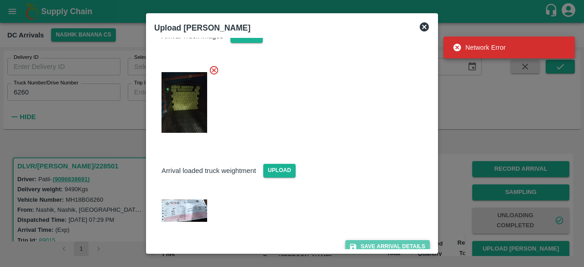
click at [377, 240] on button "Save Arrival Details" at bounding box center [387, 246] width 84 height 13
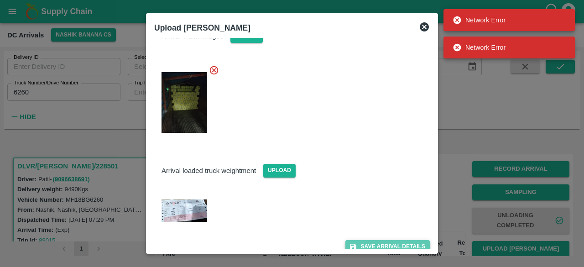
click at [377, 240] on button "Save Arrival Details" at bounding box center [387, 246] width 84 height 13
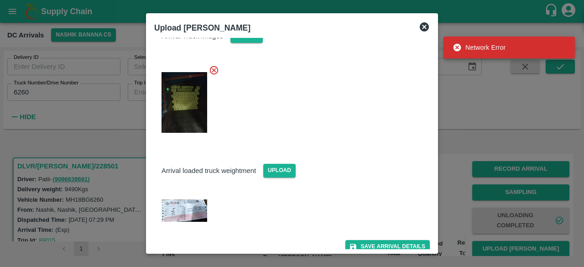
click at [422, 29] on icon at bounding box center [424, 26] width 11 height 11
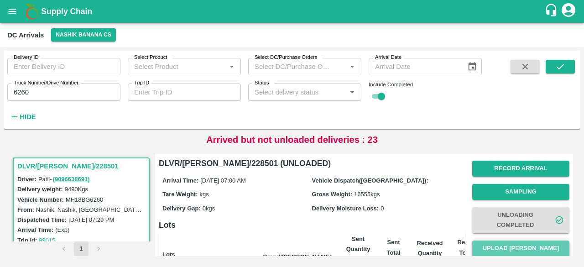
click at [514, 243] on button "Upload [PERSON_NAME]" at bounding box center [520, 248] width 97 height 16
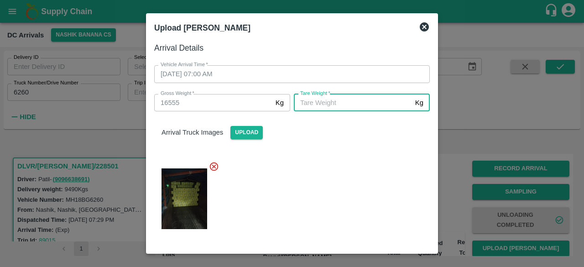
click at [346, 104] on input "[PERSON_NAME]   *" at bounding box center [353, 102] width 118 height 17
type input "6245"
click at [350, 161] on div at bounding box center [288, 196] width 283 height 84
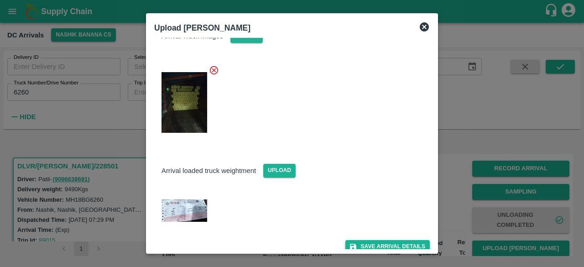
click at [379, 240] on button "Save Arrival Details" at bounding box center [387, 246] width 84 height 13
click at [384, 242] on button "Save Arrival Details" at bounding box center [387, 246] width 84 height 13
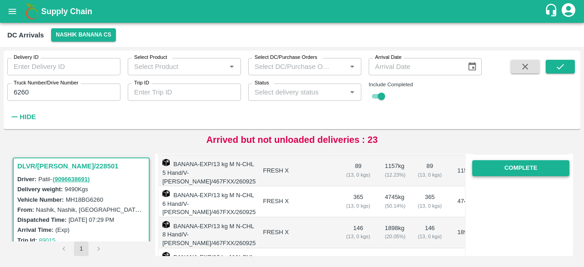
scroll to position [173, 0]
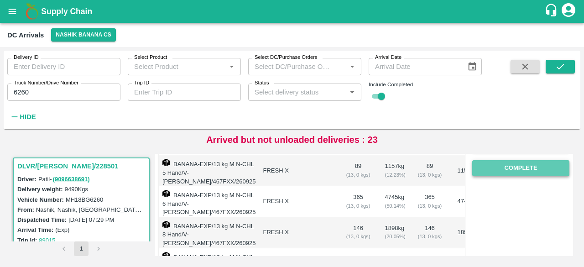
click at [517, 166] on button "Complete" at bounding box center [520, 168] width 97 height 16
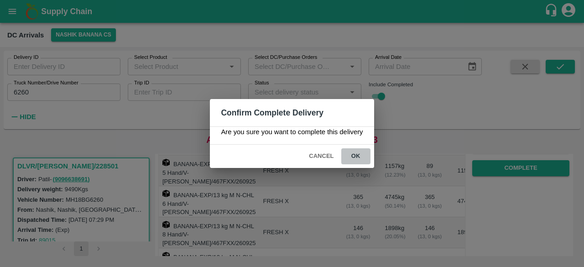
click at [354, 155] on button "ok" at bounding box center [355, 156] width 29 height 16
